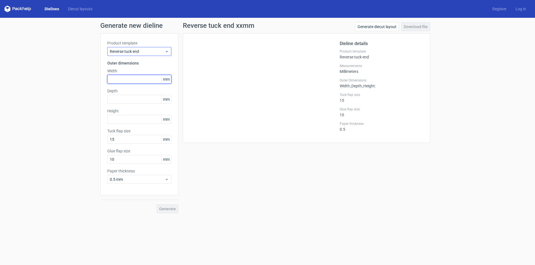
click at [119, 77] on input "text" at bounding box center [139, 79] width 64 height 9
type input "50"
click at [140, 52] on span "Reverse tuck end" at bounding box center [137, 52] width 55 height 6
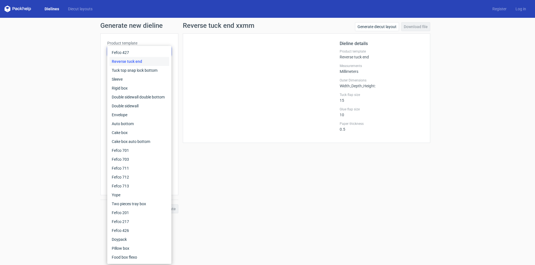
click at [97, 69] on div "Generate new dieline Product template Reverse tuck end Outer dimensions Width 5…" at bounding box center [267, 118] width 535 height 200
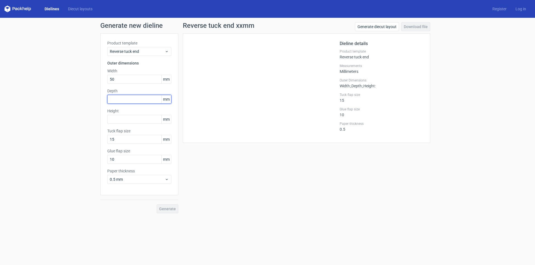
click at [120, 101] on input "text" at bounding box center [139, 99] width 64 height 9
type input "50"
click at [119, 117] on input "text" at bounding box center [139, 119] width 64 height 9
click at [214, 183] on div "Reverse tuck end xxmm Generate diecut layout Download file Dieline details Prod…" at bounding box center [306, 117] width 256 height 191
drag, startPoint x: 113, startPoint y: 119, endPoint x: 119, endPoint y: 119, distance: 5.9
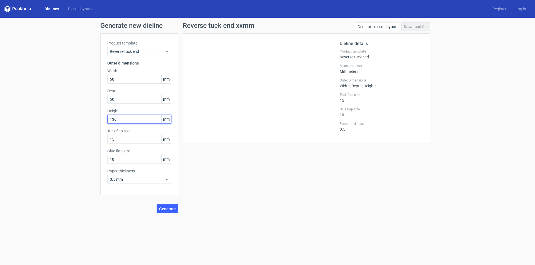
click at [119, 119] on input "136" at bounding box center [139, 119] width 64 height 9
type input "135"
click at [118, 94] on div "Depth 50 mm" at bounding box center [139, 96] width 64 height 16
click at [121, 82] on input "50" at bounding box center [139, 79] width 64 height 9
click at [134, 54] on span "Reverse tuck end" at bounding box center [137, 52] width 55 height 6
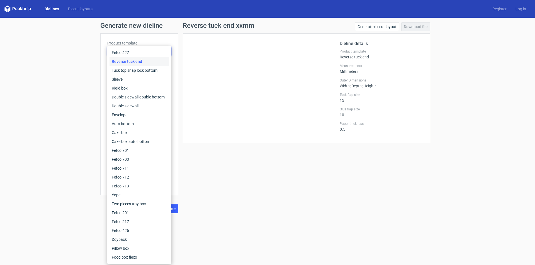
click at [134, 62] on div "Reverse tuck end" at bounding box center [139, 61] width 60 height 9
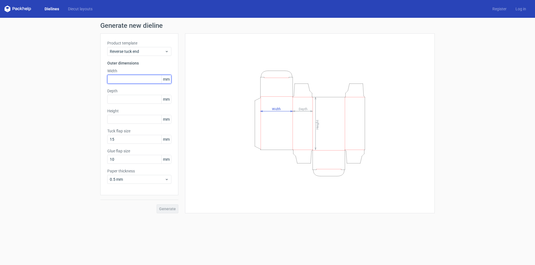
click at [118, 79] on input "text" at bounding box center [139, 79] width 64 height 9
type input "50"
click at [118, 95] on input "text" at bounding box center [139, 99] width 64 height 9
type input "50"
click at [118, 119] on input "text" at bounding box center [139, 119] width 64 height 9
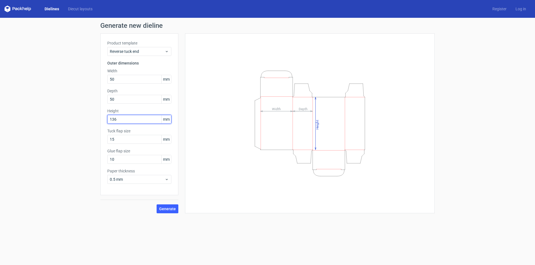
type input "136"
click at [119, 198] on div "Generate" at bounding box center [139, 205] width 78 height 18
click at [167, 208] on span "Generate" at bounding box center [167, 209] width 17 height 4
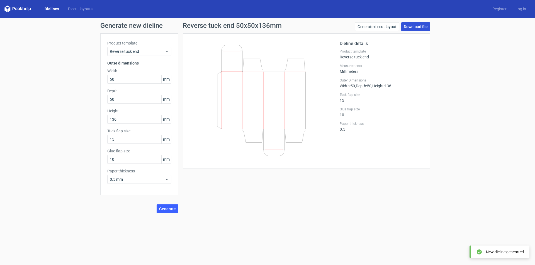
click at [415, 28] on link "Download file" at bounding box center [415, 26] width 29 height 9
click at [316, 172] on div "Reverse tuck end 50x50x136mm Generate diecut layout Download file Dieline detai…" at bounding box center [306, 117] width 256 height 191
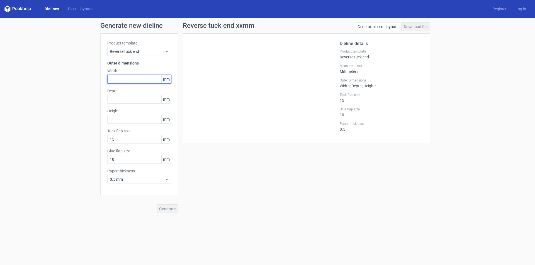
click at [122, 79] on input "text" at bounding box center [139, 79] width 64 height 9
type input "55"
click at [120, 96] on input "text" at bounding box center [139, 99] width 64 height 9
type input "55"
click at [115, 121] on input "text" at bounding box center [139, 119] width 64 height 9
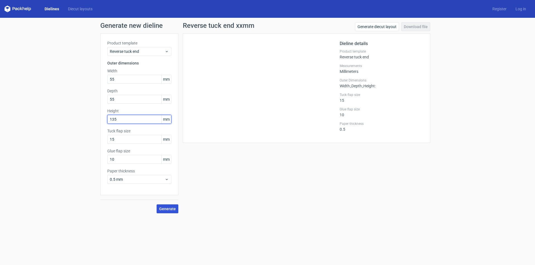
type input "135"
click at [169, 210] on span "Generate" at bounding box center [167, 209] width 17 height 4
click at [167, 210] on span "Generate" at bounding box center [167, 209] width 17 height 4
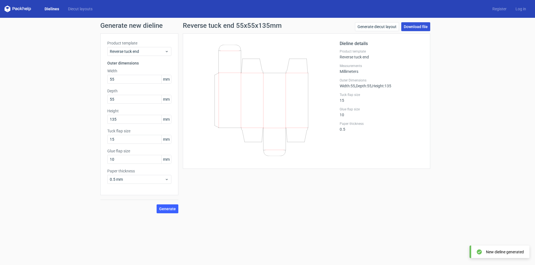
click at [410, 26] on link "Download file" at bounding box center [415, 26] width 29 height 9
